Goal: Complete application form: Complete application form

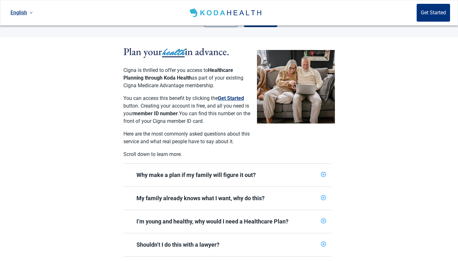
scroll to position [128, 0]
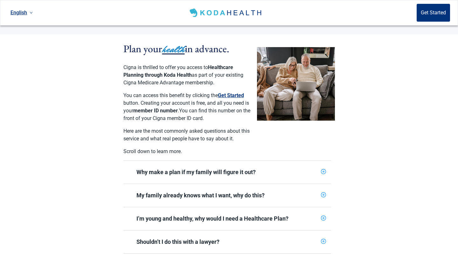
click at [232, 92] on button "Get Started" at bounding box center [231, 96] width 26 height 8
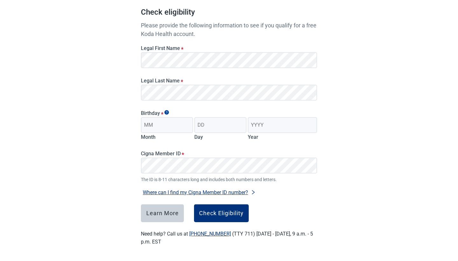
scroll to position [61, 0]
type input "08"
type input "31"
type input "1958"
click at [229, 217] on button "Check Eligibility" at bounding box center [221, 213] width 55 height 18
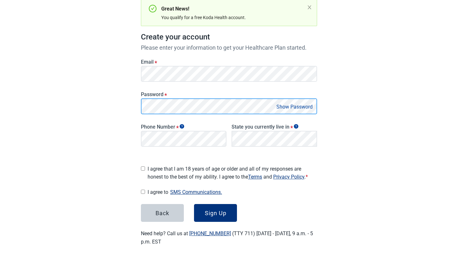
scroll to position [65, 0]
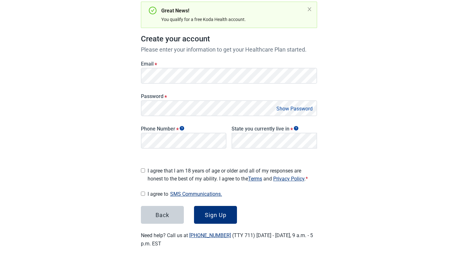
click at [296, 109] on button "Show Password" at bounding box center [294, 108] width 40 height 9
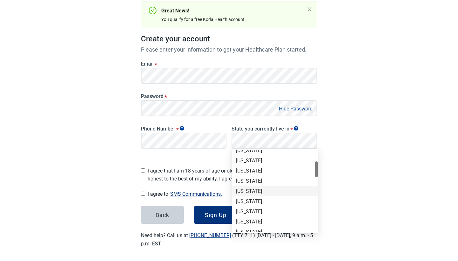
scroll to position [59, 0]
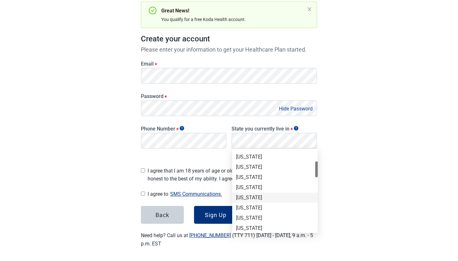
click at [251, 197] on div "[US_STATE]" at bounding box center [275, 197] width 78 height 7
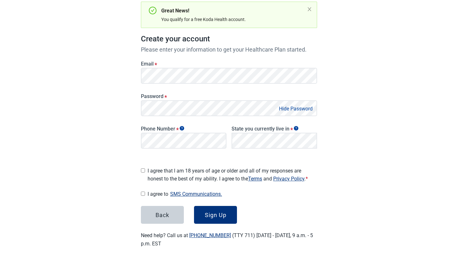
click at [143, 168] on input "I agree that I am 18 years of age or older and all of my responses are honest t…" at bounding box center [143, 170] width 4 height 4
checkbox input "true"
click at [144, 187] on form "Email * Password * Hide Password Phone Number * State you currently live in * L…" at bounding box center [229, 139] width 176 height 170
click at [143, 191] on input "I agree to SMS Communications." at bounding box center [143, 193] width 4 height 4
checkbox input "true"
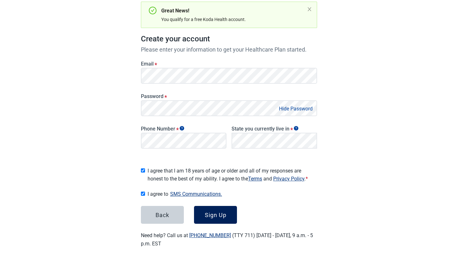
click at [222, 218] on button "Sign Up" at bounding box center [215, 215] width 43 height 18
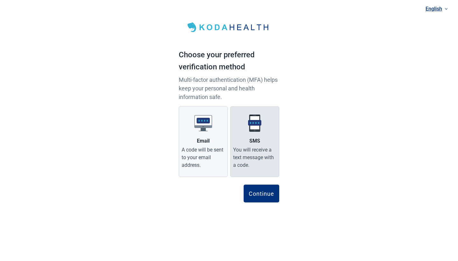
click at [257, 147] on div "You will receive a text message with a code." at bounding box center [254, 157] width 43 height 23
click at [0, 0] on input "SMS You will receive a text message with a code." at bounding box center [0, 0] width 0 height 0
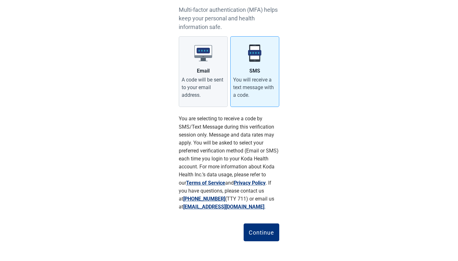
scroll to position [70, 0]
click at [275, 229] on button "Continue" at bounding box center [261, 232] width 36 height 18
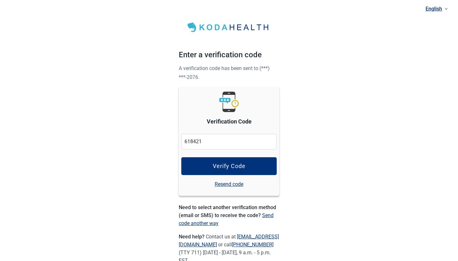
type input "618421"
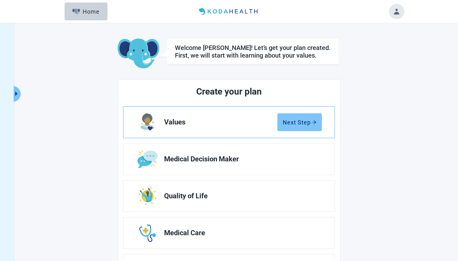
click at [313, 122] on icon "arrow-right" at bounding box center [314, 121] width 4 height 3
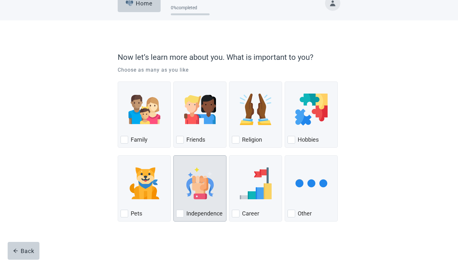
scroll to position [13, 0]
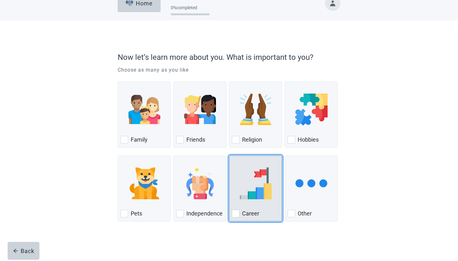
click at [237, 212] on div "Career, checkbox, not checked" at bounding box center [236, 213] width 8 height 8
click at [229, 155] on input "Career" at bounding box center [229, 155] width 0 height 0
checkbox input "true"
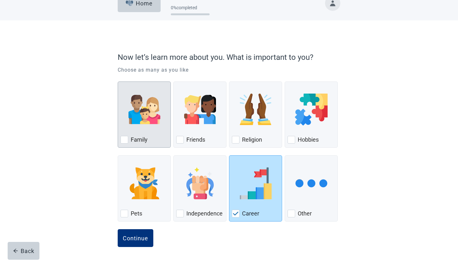
click at [125, 140] on div "Family, checkbox, not checked" at bounding box center [124, 140] width 8 height 8
click at [118, 82] on input "Family" at bounding box center [118, 81] width 0 height 0
checkbox input "true"
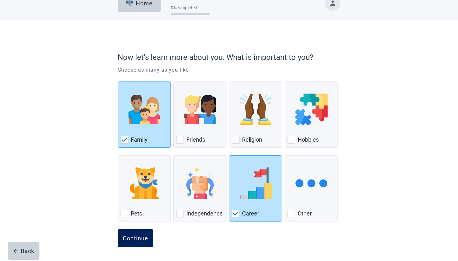
click at [141, 240] on div "Continue" at bounding box center [135, 238] width 25 height 6
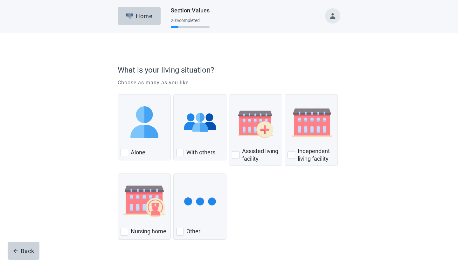
scroll to position [3, 0]
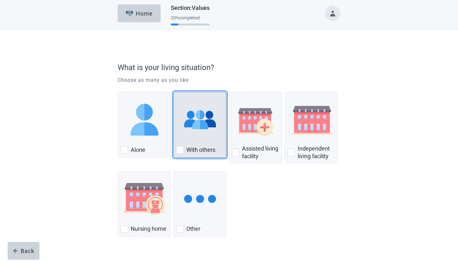
click at [179, 150] on div "With Others, checkbox, not checked" at bounding box center [180, 150] width 8 height 8
click at [174, 92] on input "With others" at bounding box center [173, 92] width 0 height 0
checkbox input "true"
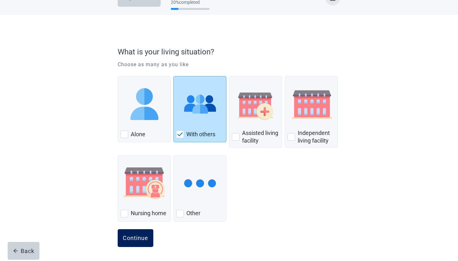
scroll to position [18, 0]
click at [143, 241] on div "Continue" at bounding box center [135, 238] width 25 height 6
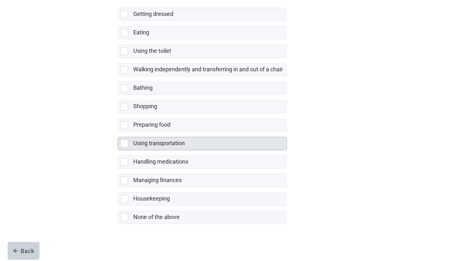
scroll to position [91, 0]
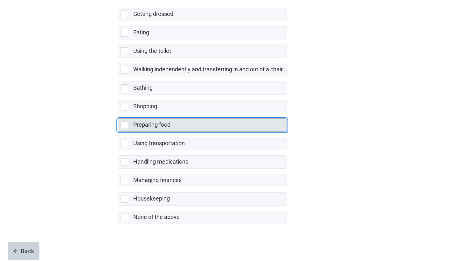
click at [125, 124] on div "Preparing food, checkbox, not selected" at bounding box center [124, 125] width 8 height 8
click at [118, 113] on input "Preparing food" at bounding box center [118, 113] width 0 height 0
checkbox input "true"
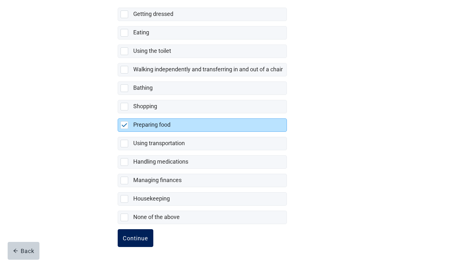
click at [140, 240] on div "Continue" at bounding box center [135, 238] width 25 height 6
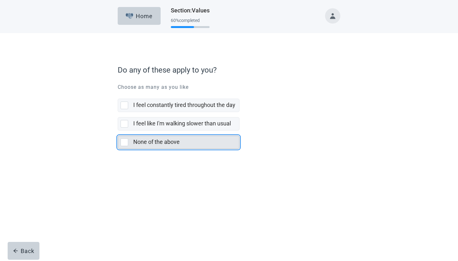
click at [122, 141] on div "None of the above, checkbox, not selected" at bounding box center [124, 142] width 8 height 8
click at [118, 131] on input "None of the above" at bounding box center [118, 130] width 0 height 0
checkbox input "true"
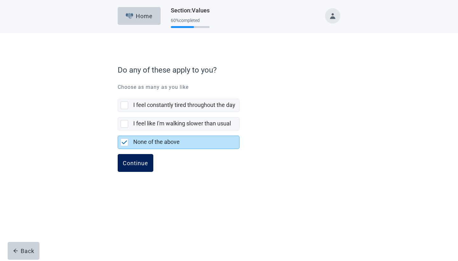
click at [141, 161] on div "Continue" at bounding box center [135, 163] width 25 height 6
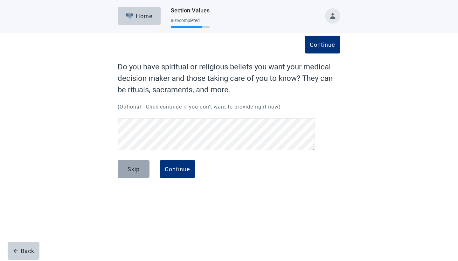
click at [128, 169] on div "Skip" at bounding box center [133, 169] width 12 height 6
click at [137, 170] on div "Skip" at bounding box center [133, 169] width 12 height 6
click at [178, 170] on div "Continue" at bounding box center [177, 169] width 25 height 6
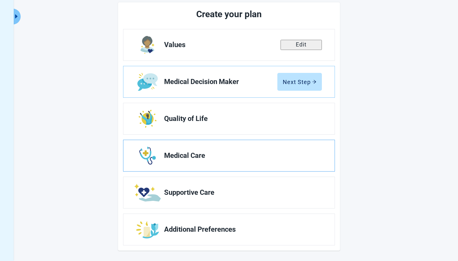
scroll to position [77, 0]
click at [252, 159] on span "Medical Care" at bounding box center [240, 156] width 153 height 8
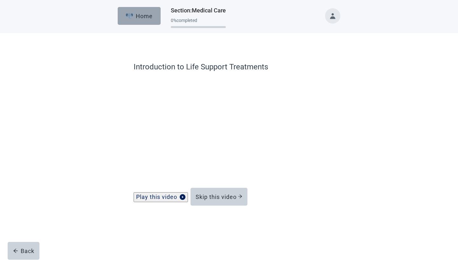
click at [132, 14] on img "button" at bounding box center [130, 16] width 8 height 6
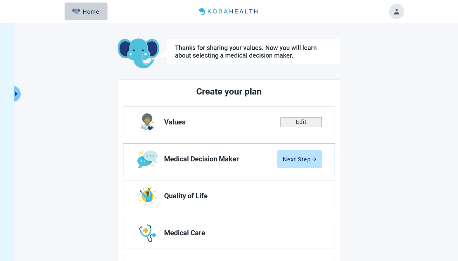
click at [229, 12] on img at bounding box center [228, 11] width 65 height 10
click at [95, 13] on div "Home" at bounding box center [85, 11] width 27 height 6
click at [399, 14] on button "Toggle account menu" at bounding box center [396, 11] width 15 height 15
